Goal: Transaction & Acquisition: Purchase product/service

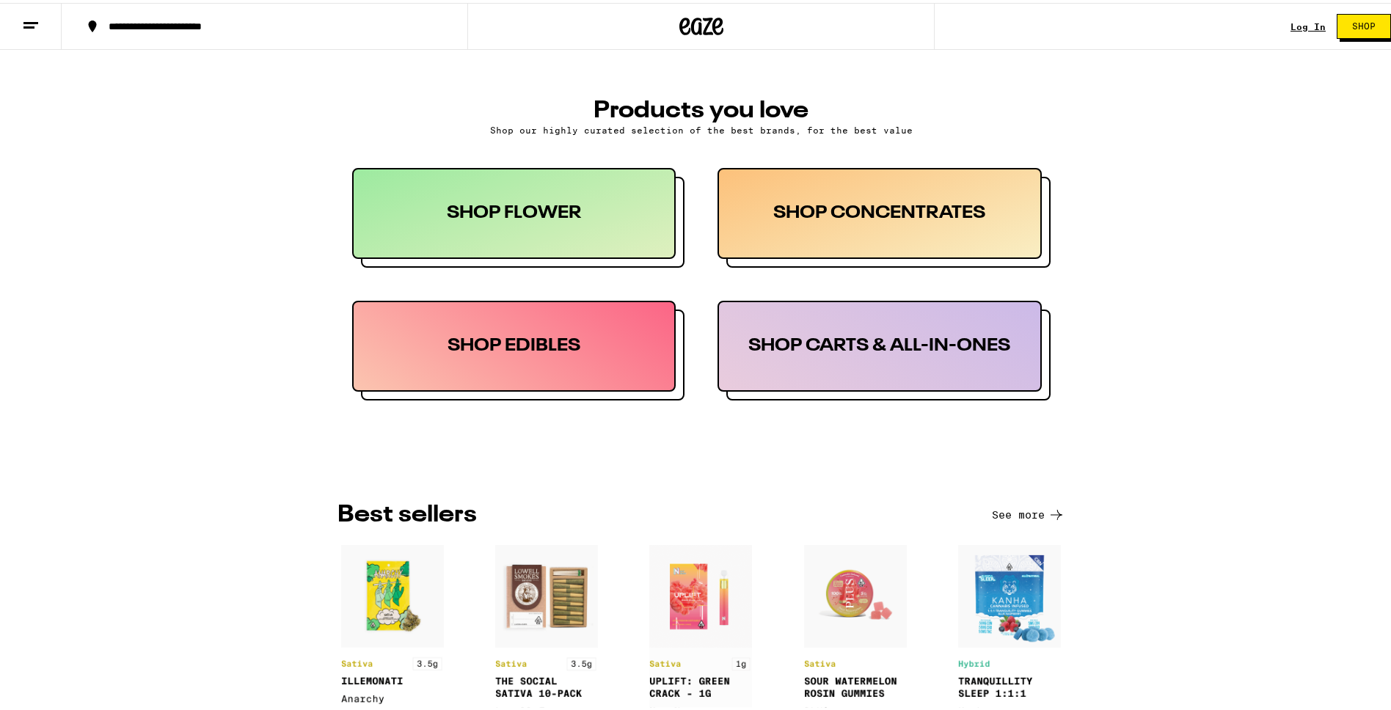
scroll to position [976, 0]
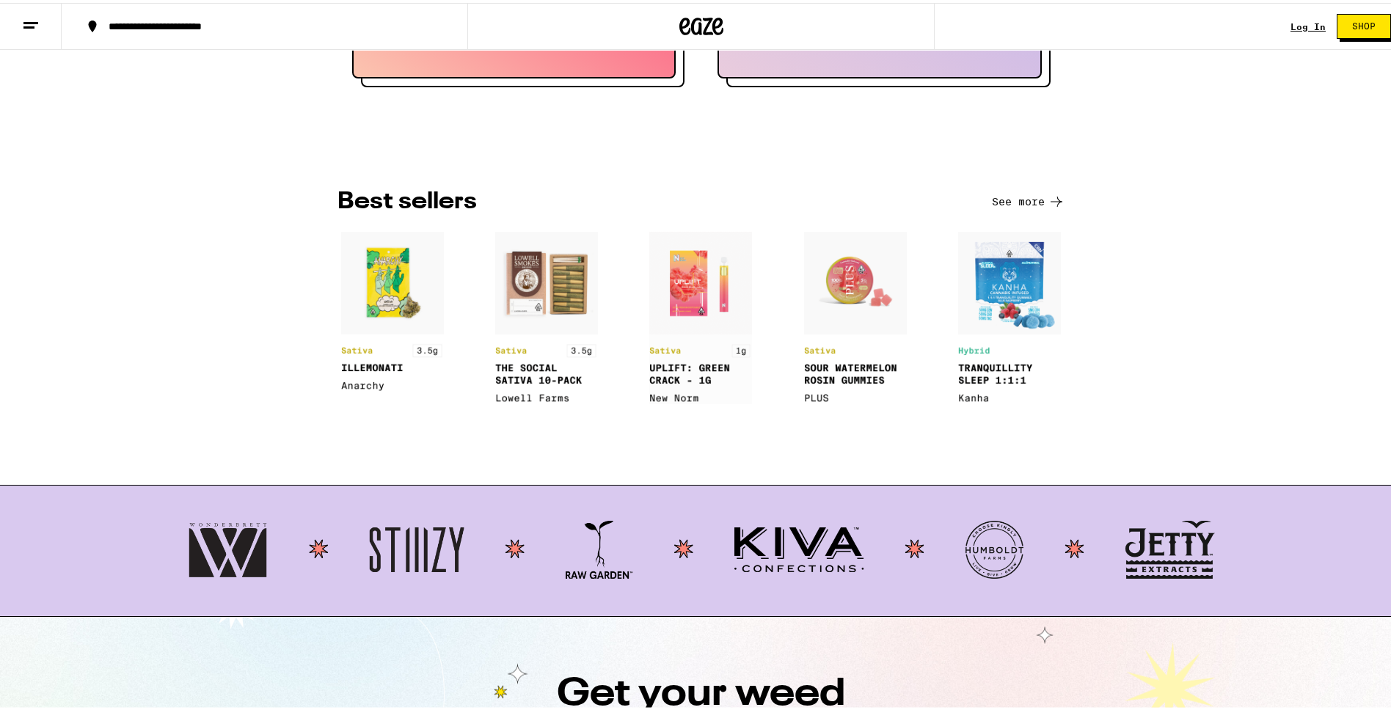
click at [40, 34] on button at bounding box center [31, 24] width 62 height 46
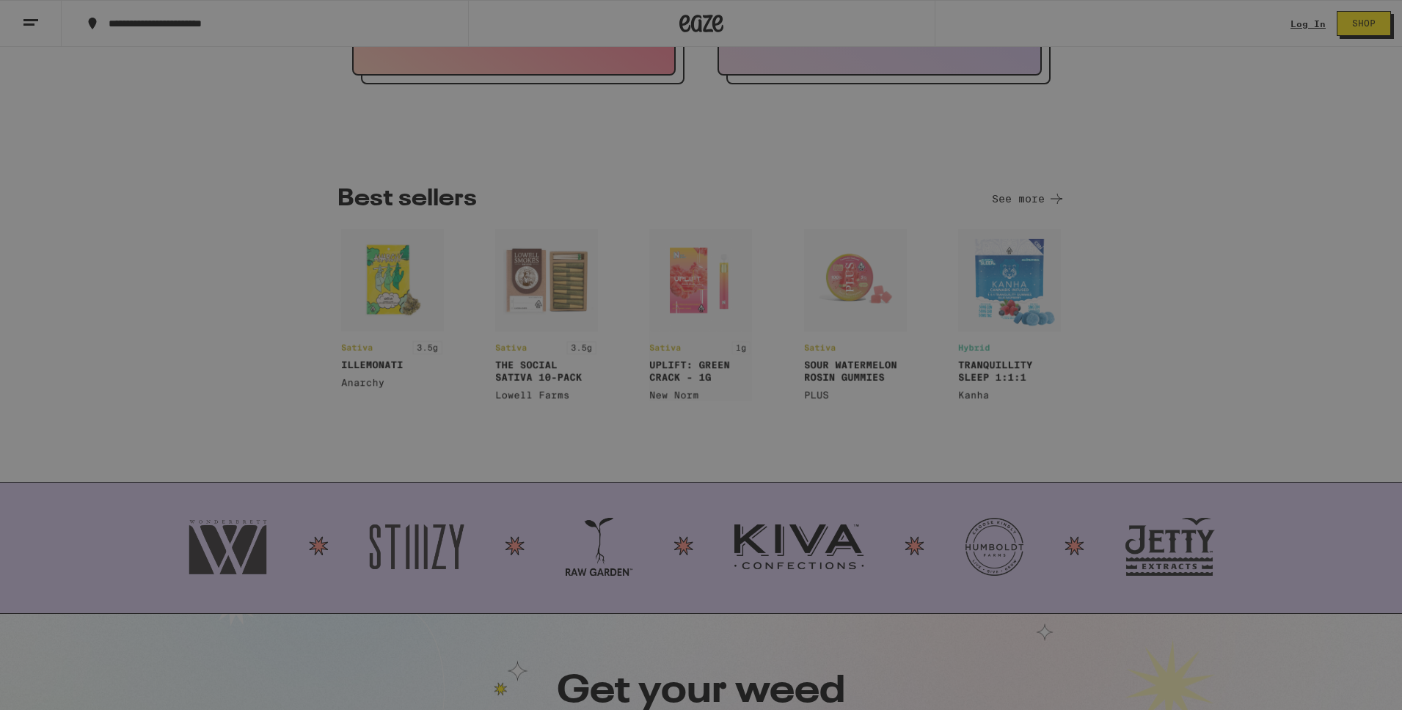
click at [142, 416] on div "Brands" at bounding box center [203, 415] width 257 height 18
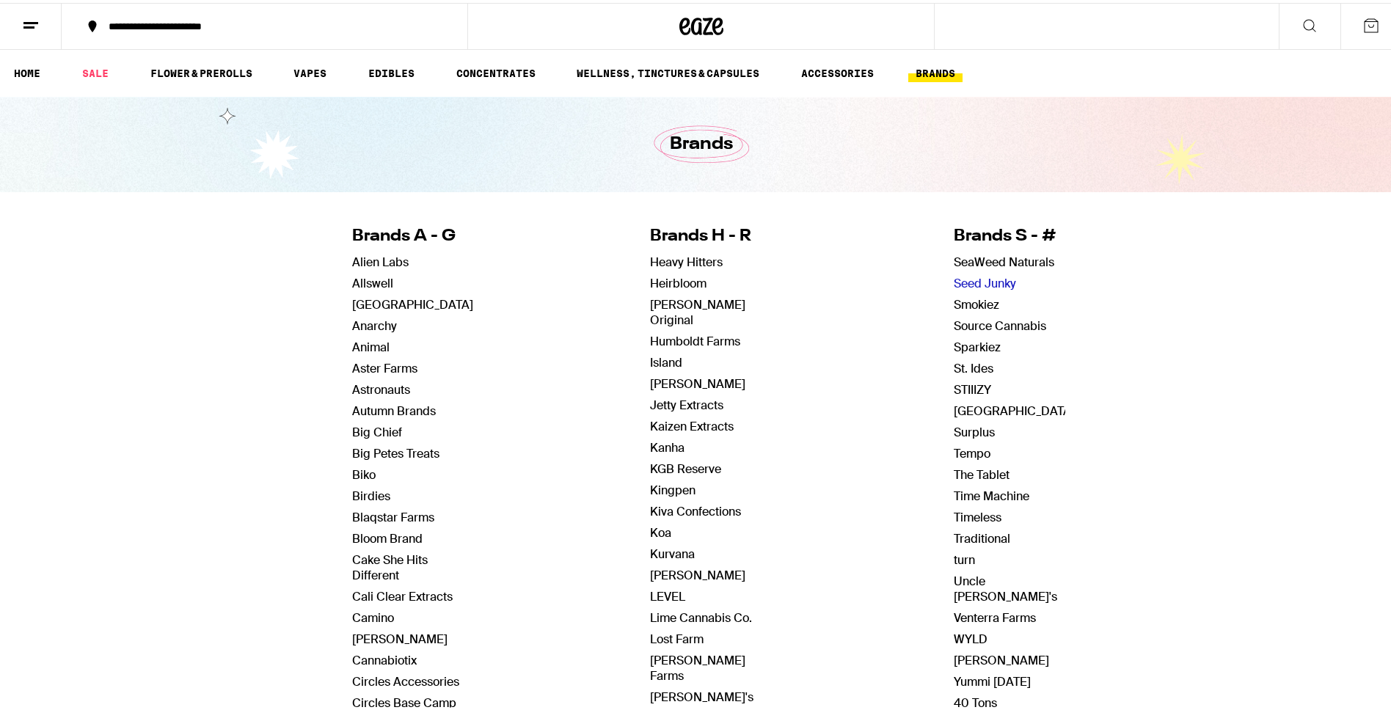
click at [988, 285] on link "Seed Junky" at bounding box center [984, 280] width 62 height 15
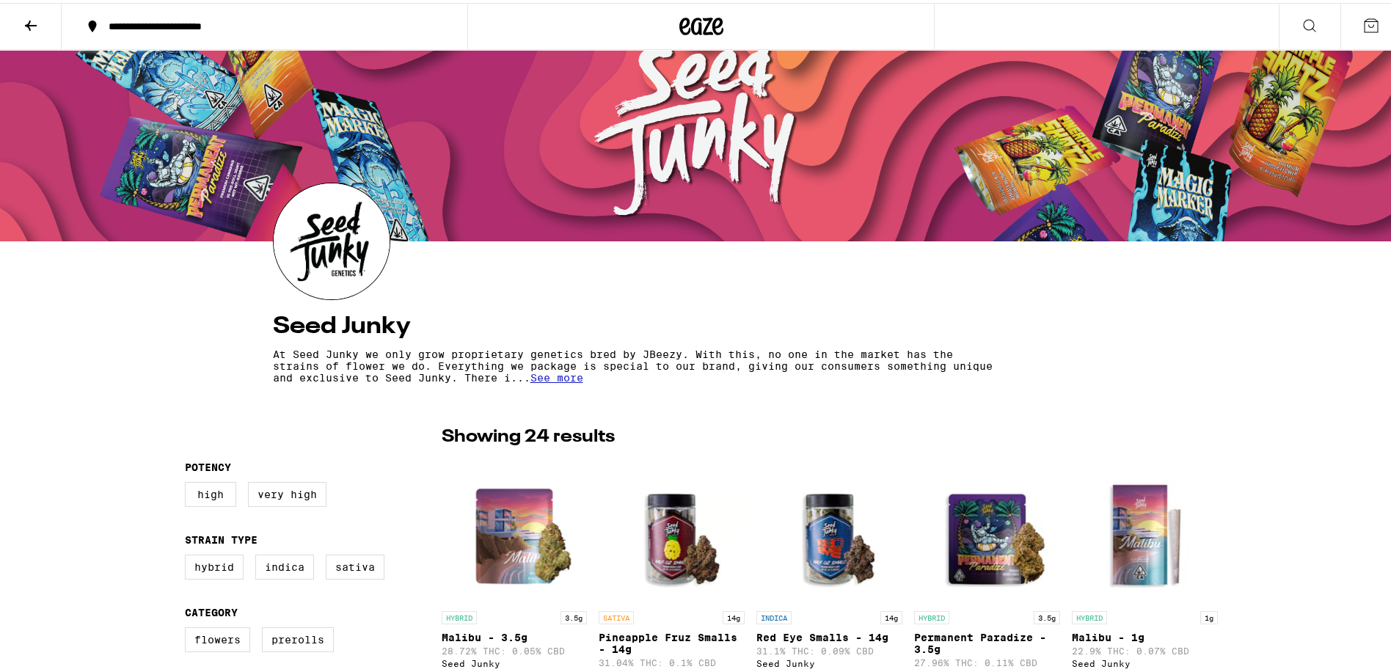
scroll to position [168, 0]
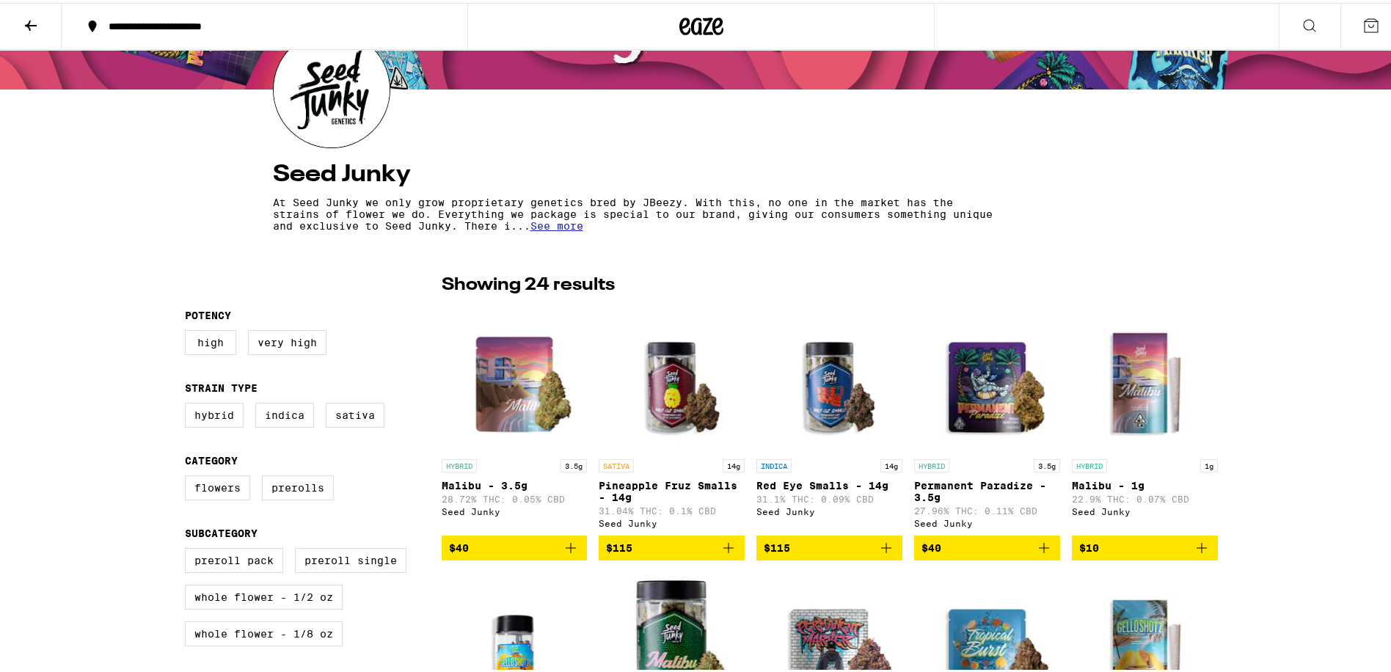
click at [549, 229] on span "See more" at bounding box center [556, 223] width 53 height 12
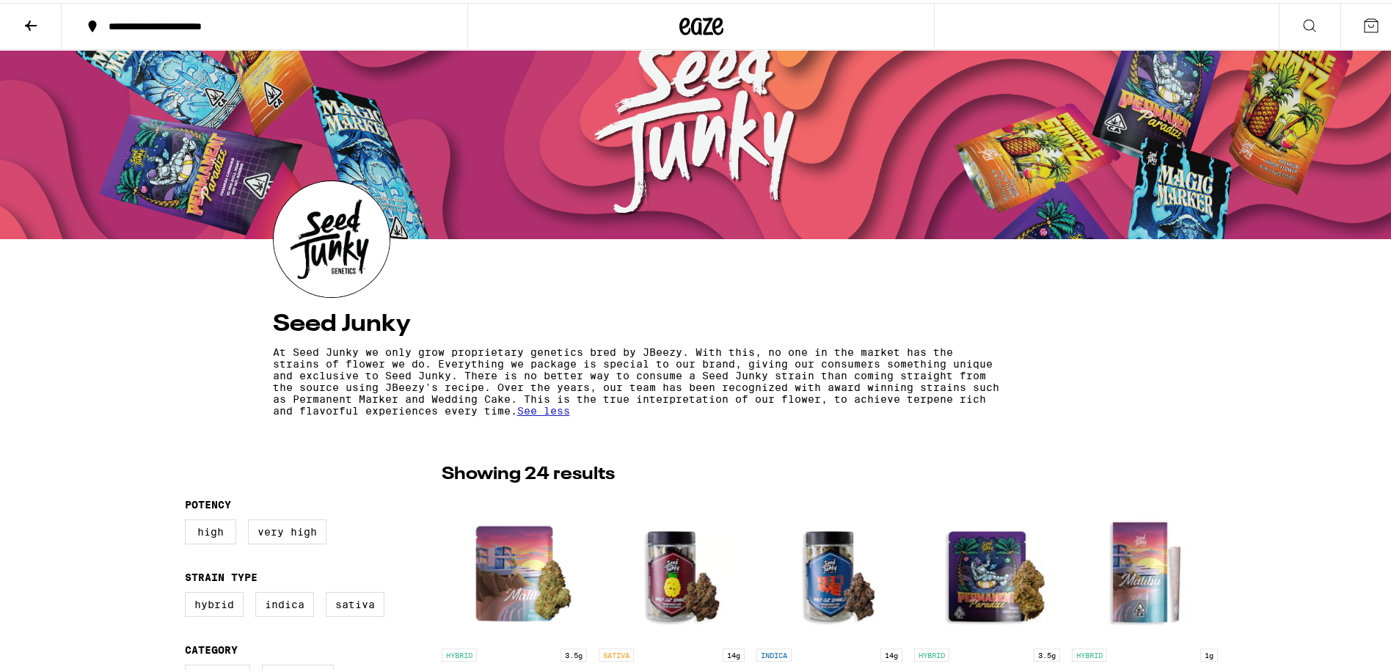
scroll to position [0, 0]
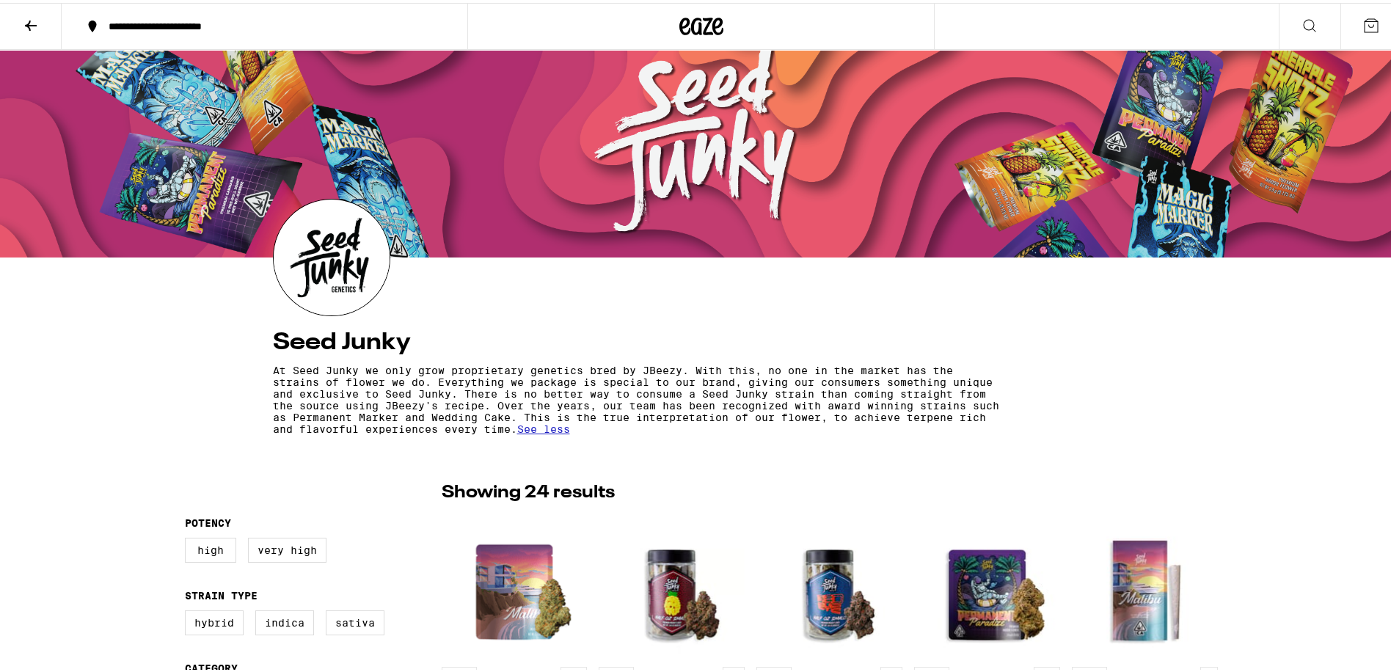
click at [706, 29] on icon at bounding box center [701, 23] width 44 height 26
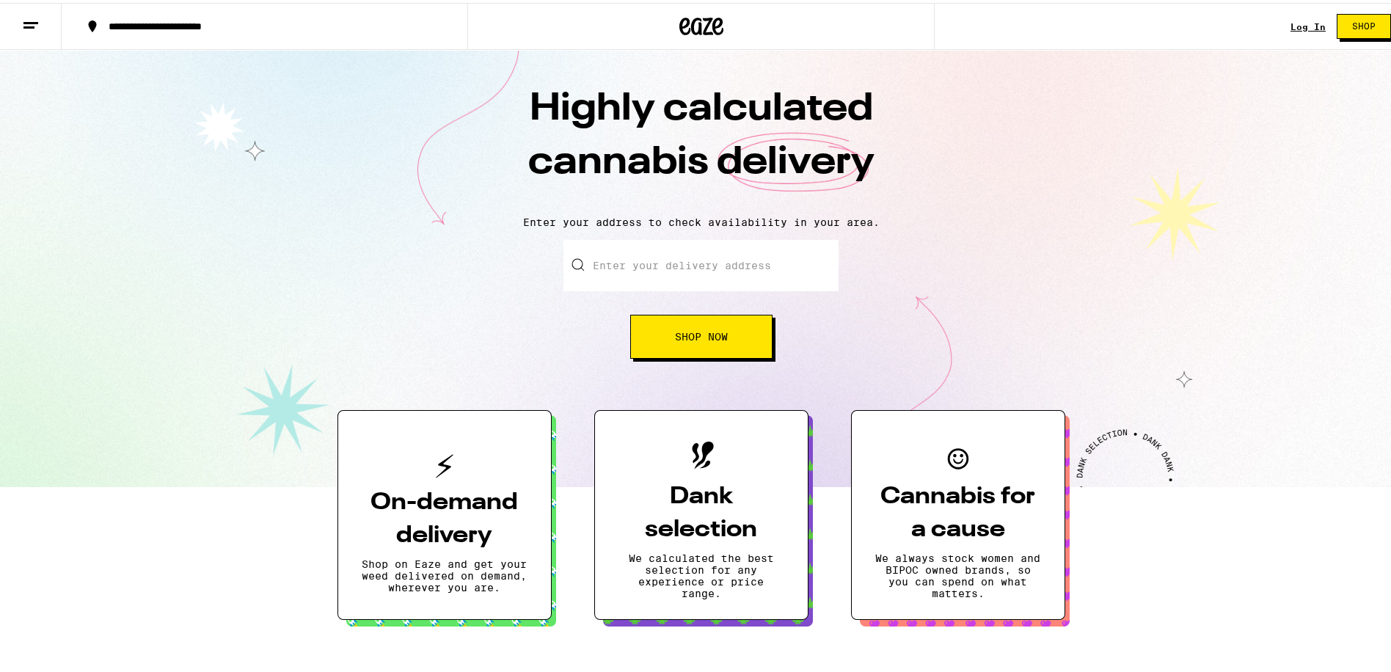
click at [724, 326] on button "Shop Now" at bounding box center [701, 334] width 142 height 44
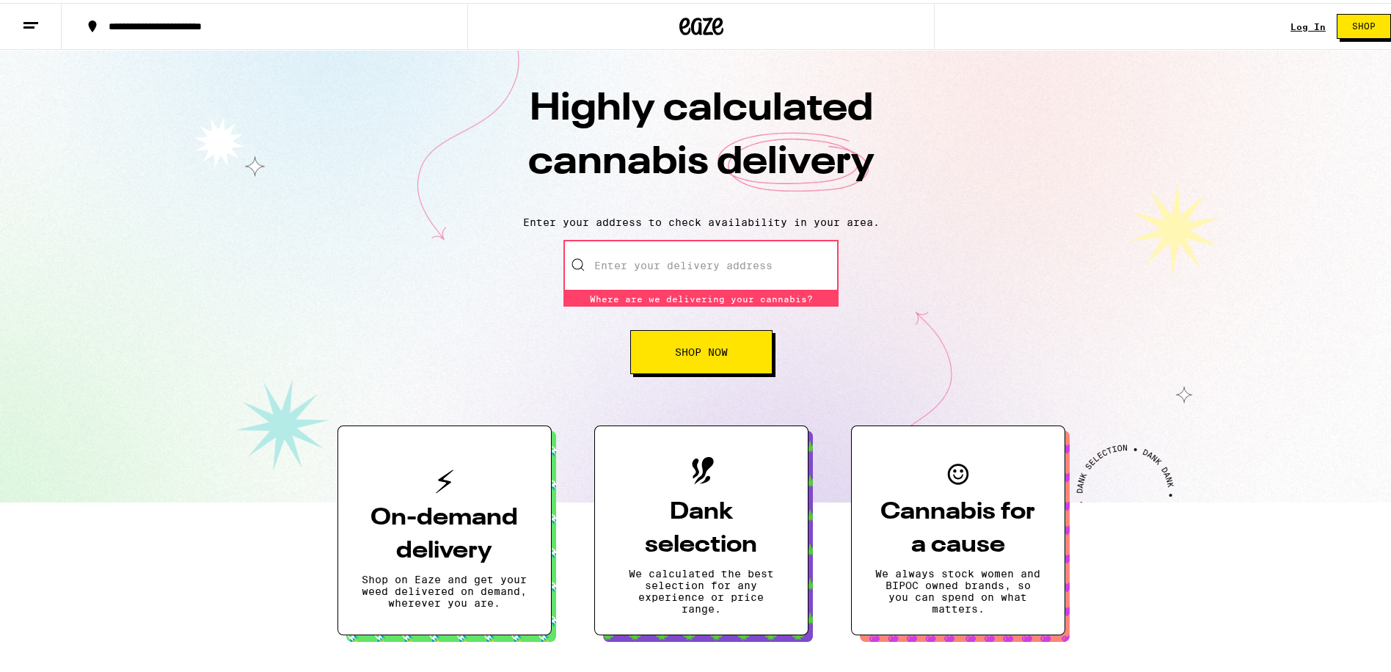
click at [712, 273] on input "Enter your delivery address" at bounding box center [700, 262] width 275 height 51
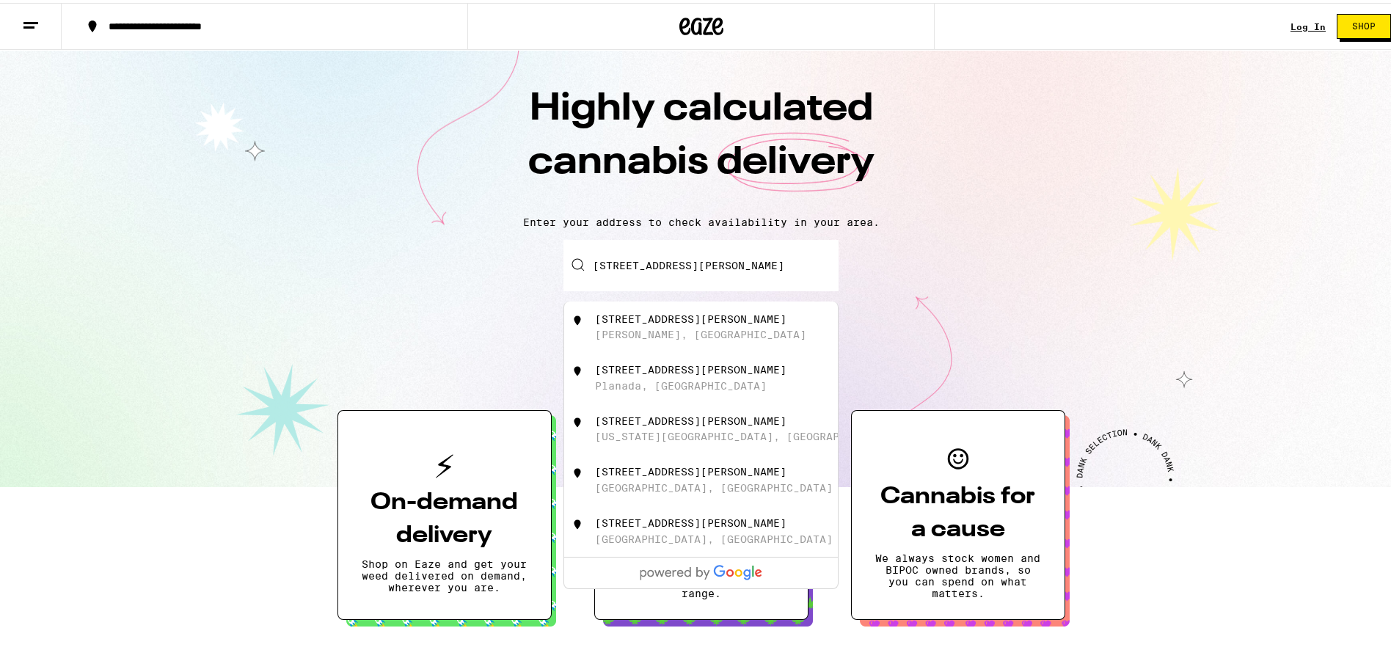
click at [726, 348] on div "[STREET_ADDRESS][PERSON_NAME]" at bounding box center [701, 324] width 274 height 51
type input "[STREET_ADDRESS][PERSON_NAME]"
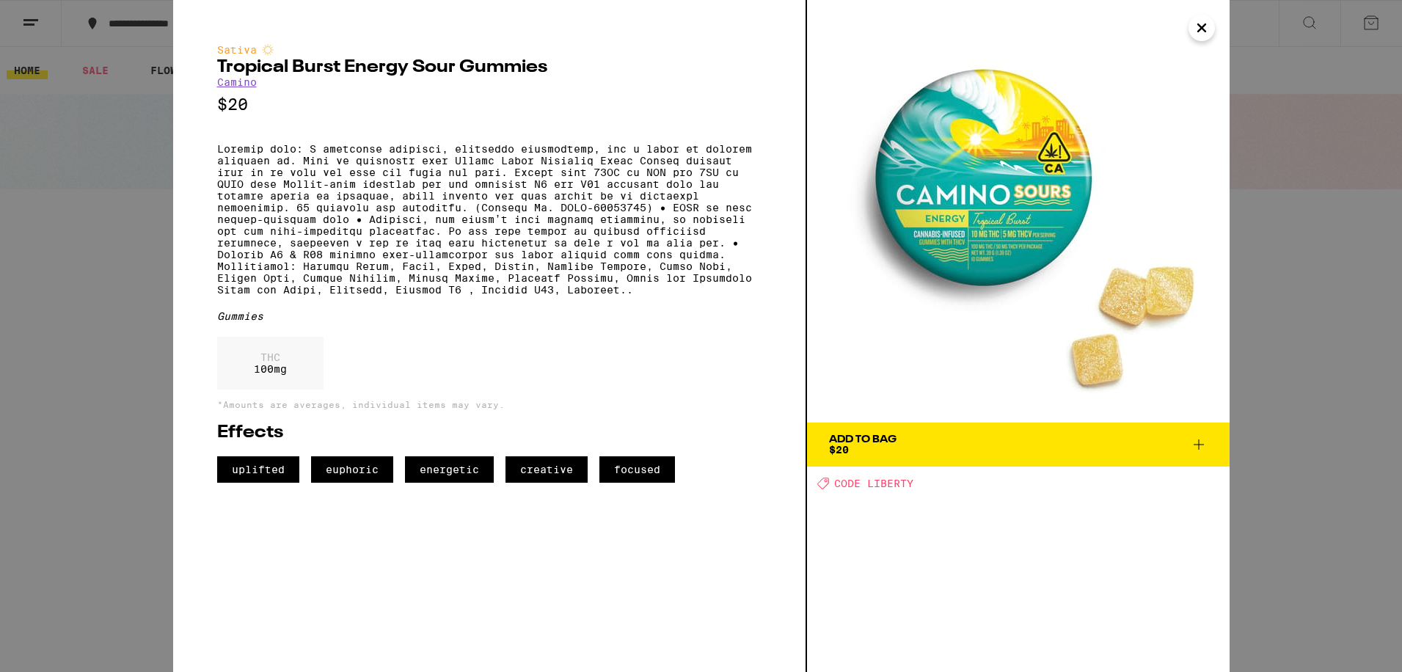
click at [1206, 35] on icon "Close" at bounding box center [1202, 28] width 18 height 22
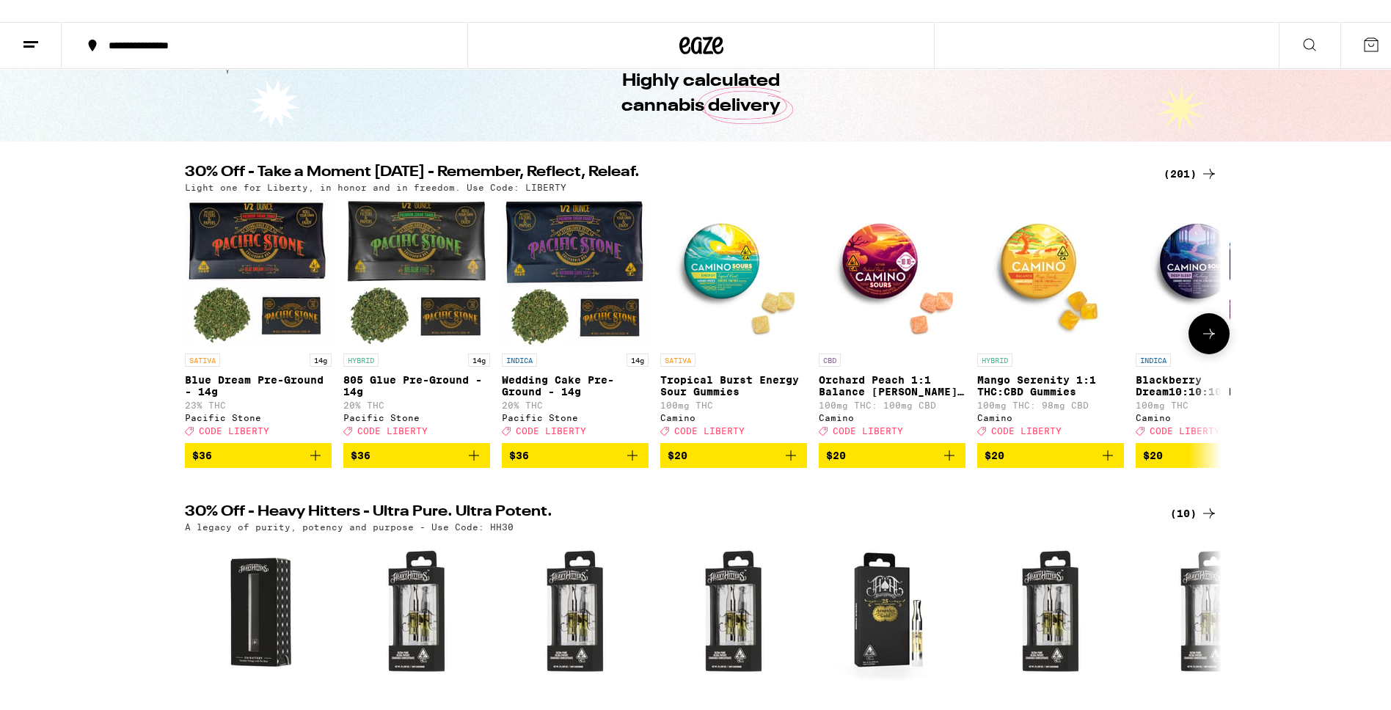
scroll to position [78, 0]
